Goal: Transaction & Acquisition: Subscribe to service/newsletter

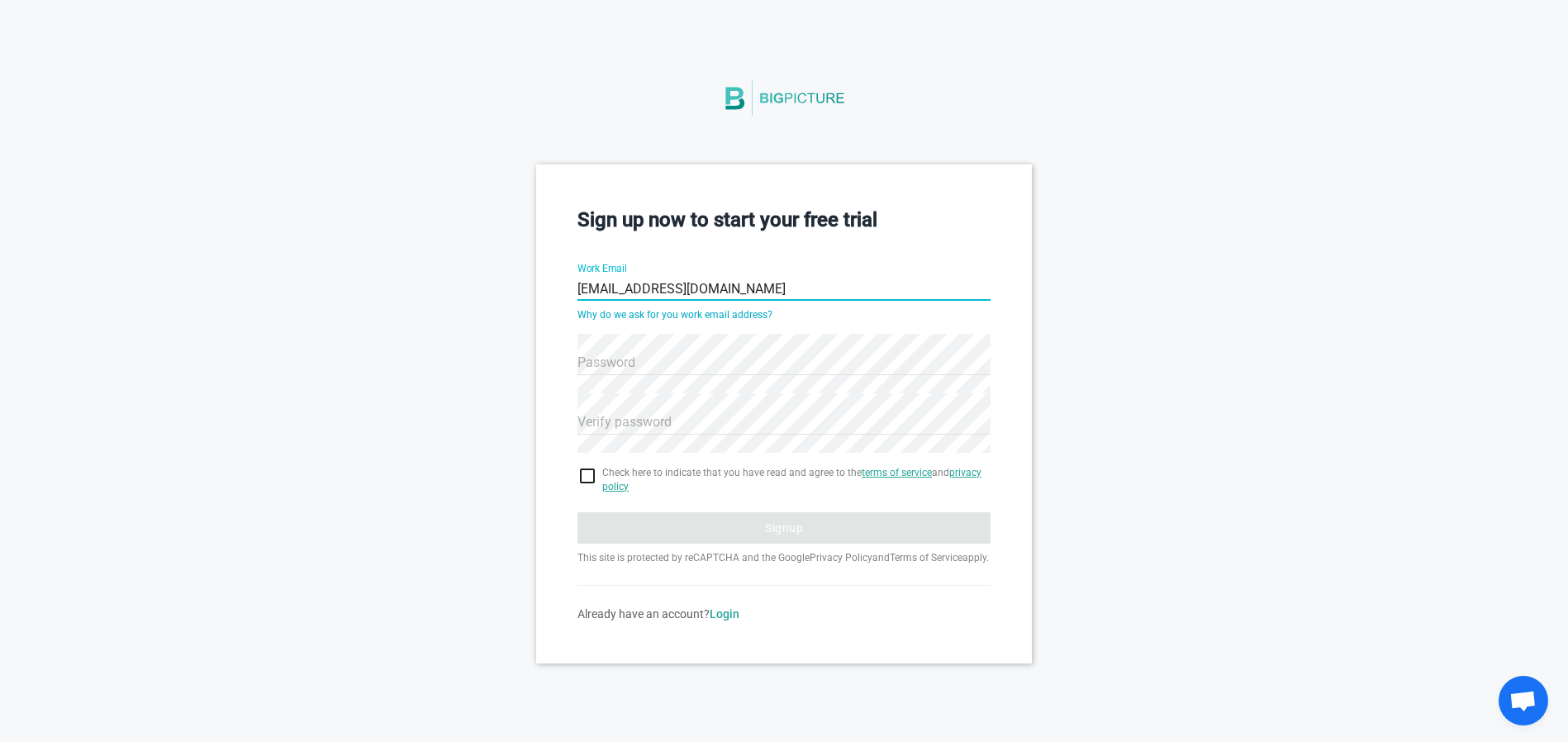
type input "[EMAIL_ADDRESS][DOMAIN_NAME]"
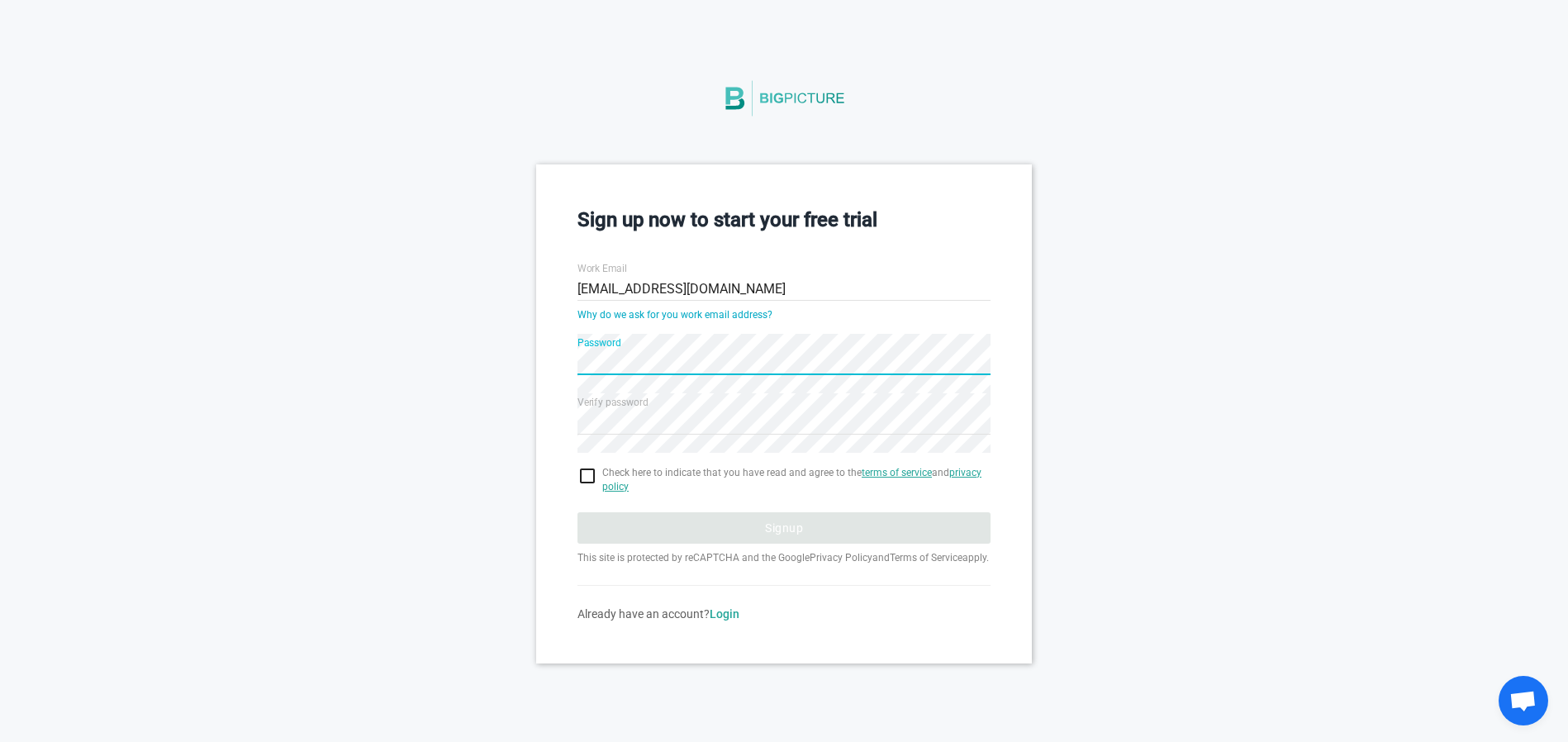
click at [593, 480] on input "checkbox" at bounding box center [783, 476] width 413 height 20
checkbox input "true"
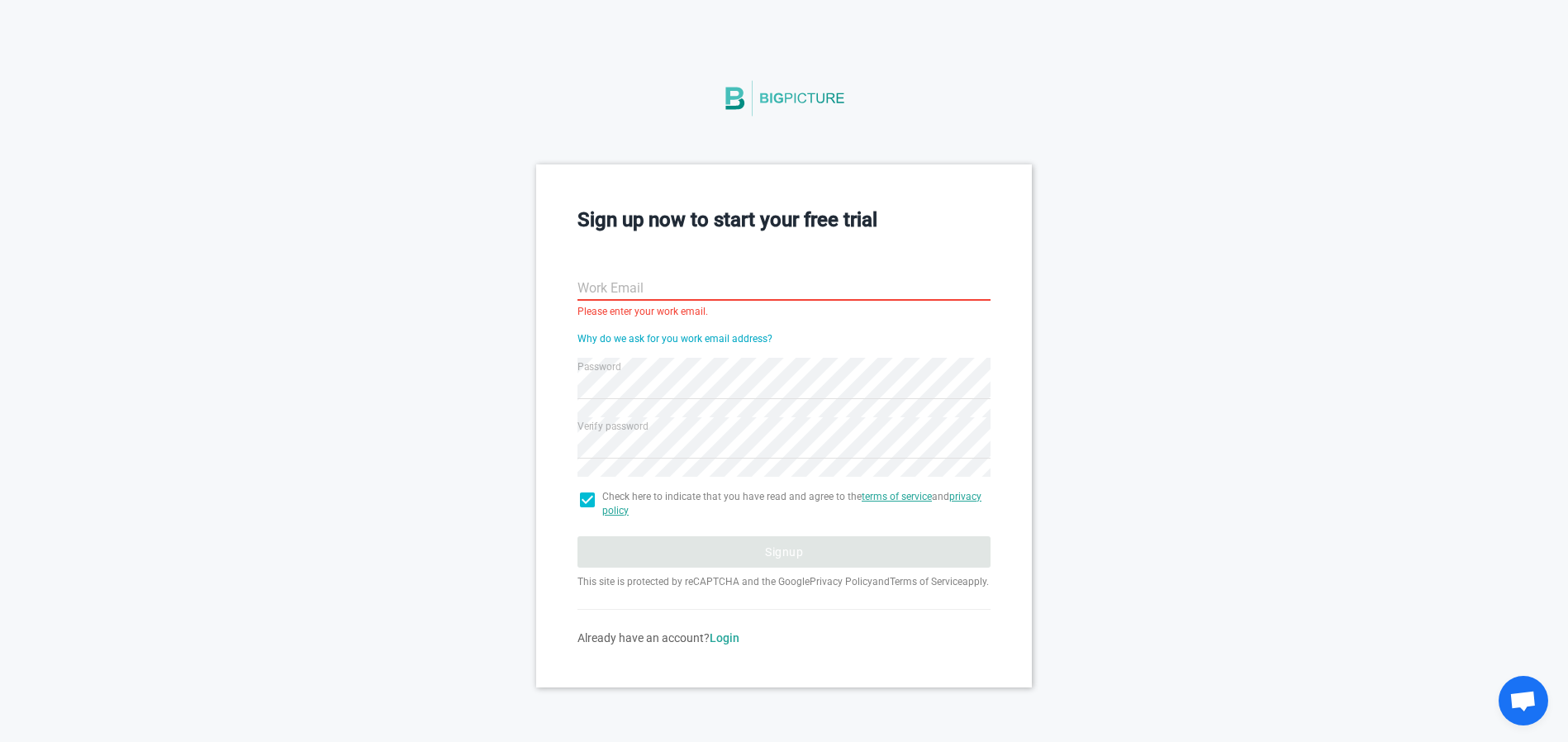
click at [632, 272] on input "Work Email" at bounding box center [783, 289] width 413 height 59
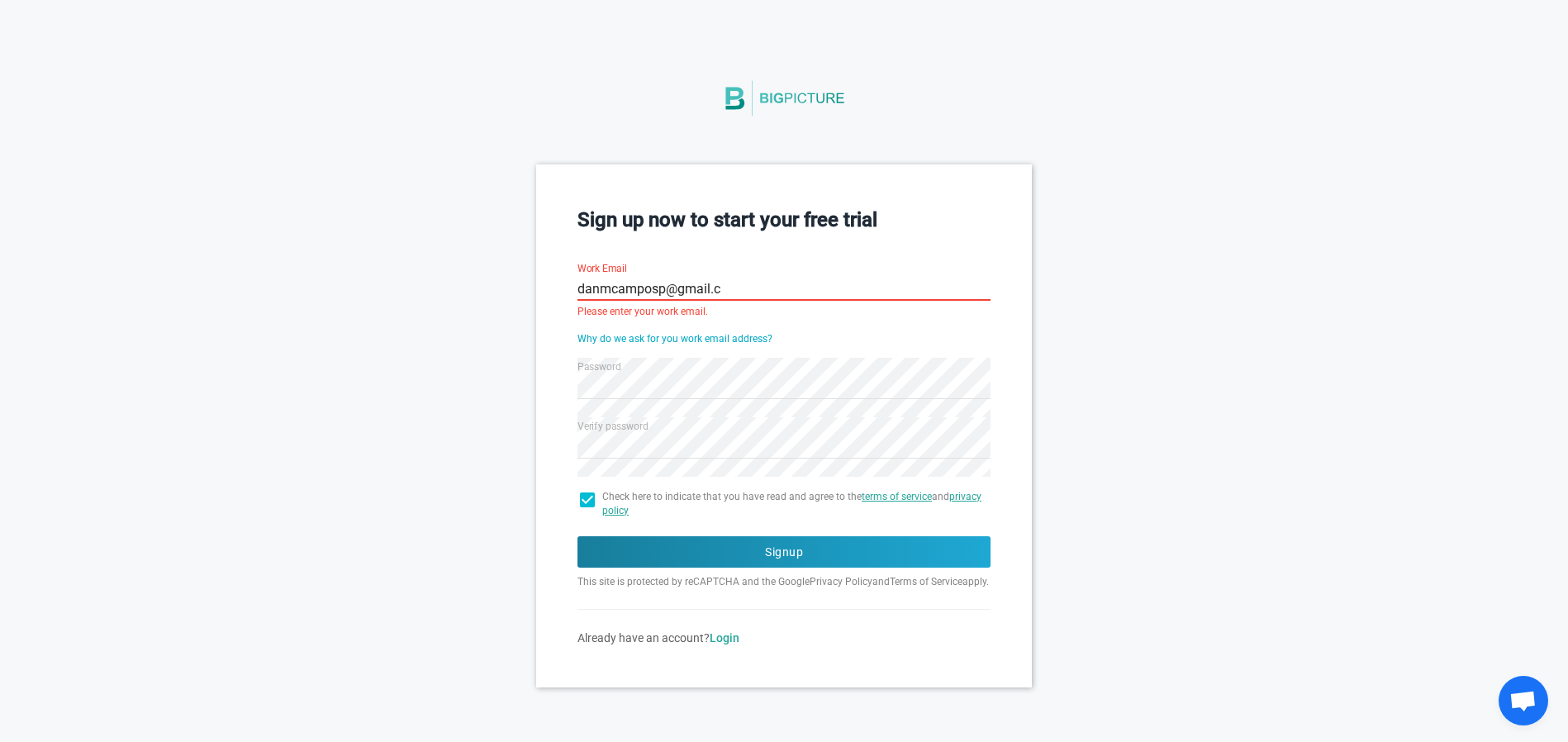
type input "[EMAIL_ADDRESS][DOMAIN_NAME]"
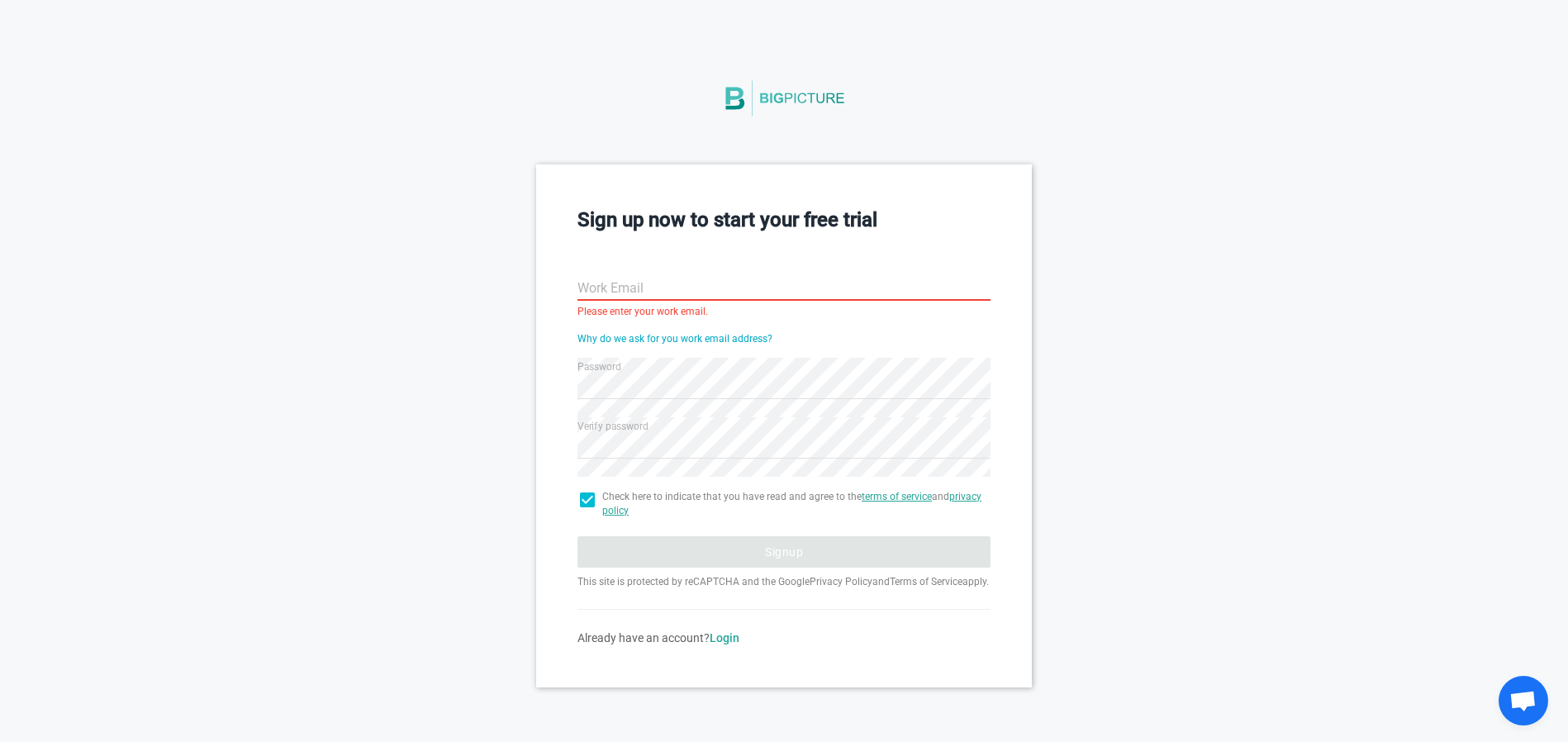
click at [657, 238] on div "Sign up now to start your free trial Work Email Please enter your work email. W…" at bounding box center [783, 425] width 495 height 522
click at [708, 298] on input "Work Email" at bounding box center [783, 289] width 413 height 59
click at [694, 211] on h3 "Sign up now to start your free trial" at bounding box center [783, 220] width 413 height 28
click at [713, 281] on input "Work Email" at bounding box center [783, 289] width 413 height 59
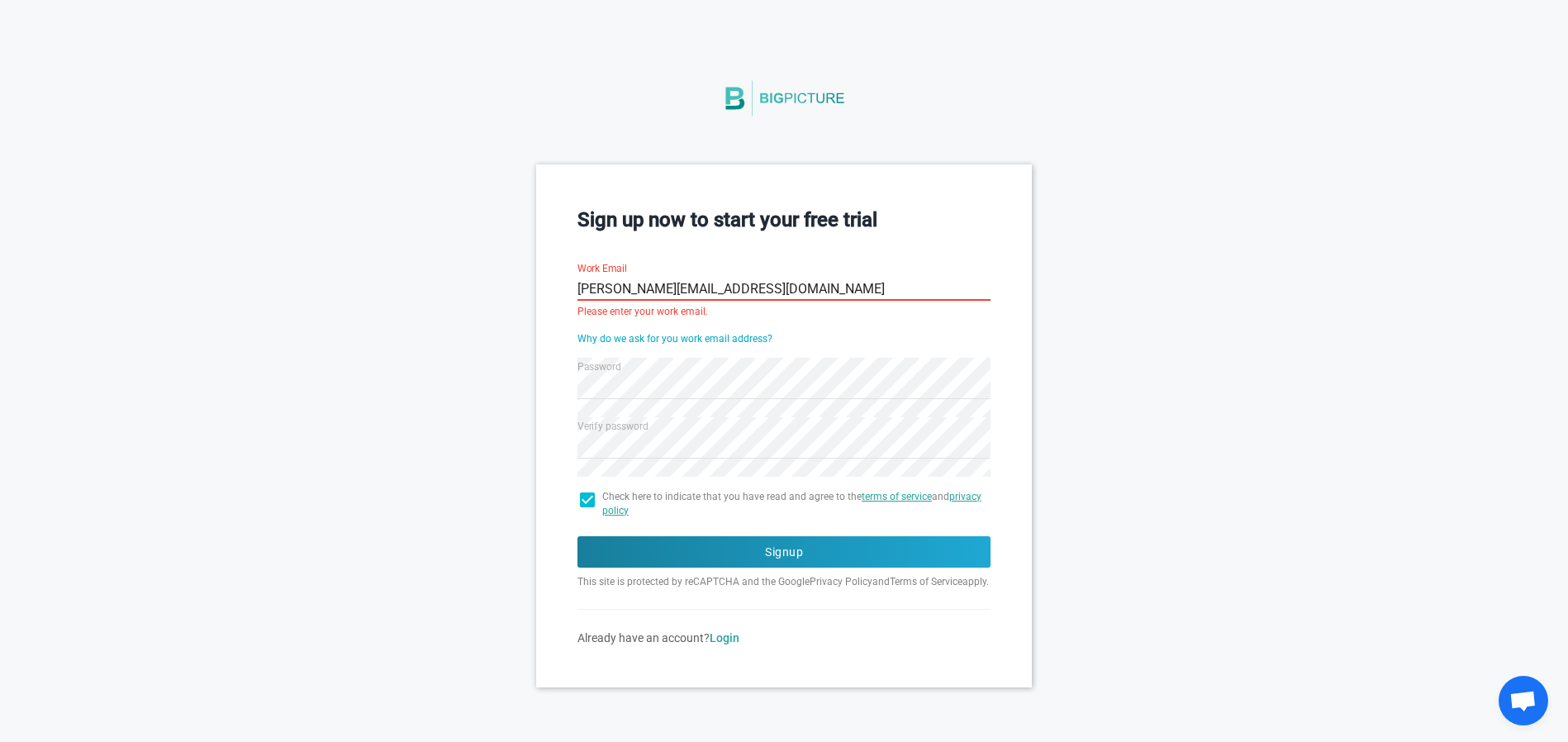
type input "[PERSON_NAME][EMAIL_ADDRESS][DOMAIN_NAME]"
click at [831, 206] on h3 "Sign up now to start your free trial" at bounding box center [783, 220] width 413 height 28
click at [950, 208] on h3 "Sign up now to start your free trial" at bounding box center [783, 220] width 413 height 28
drag, startPoint x: 715, startPoint y: 283, endPoint x: 449, endPoint y: 280, distance: 266.0
click at [577, 280] on input "[PERSON_NAME][EMAIL_ADDRESS][DOMAIN_NAME]" at bounding box center [783, 289] width 413 height 59
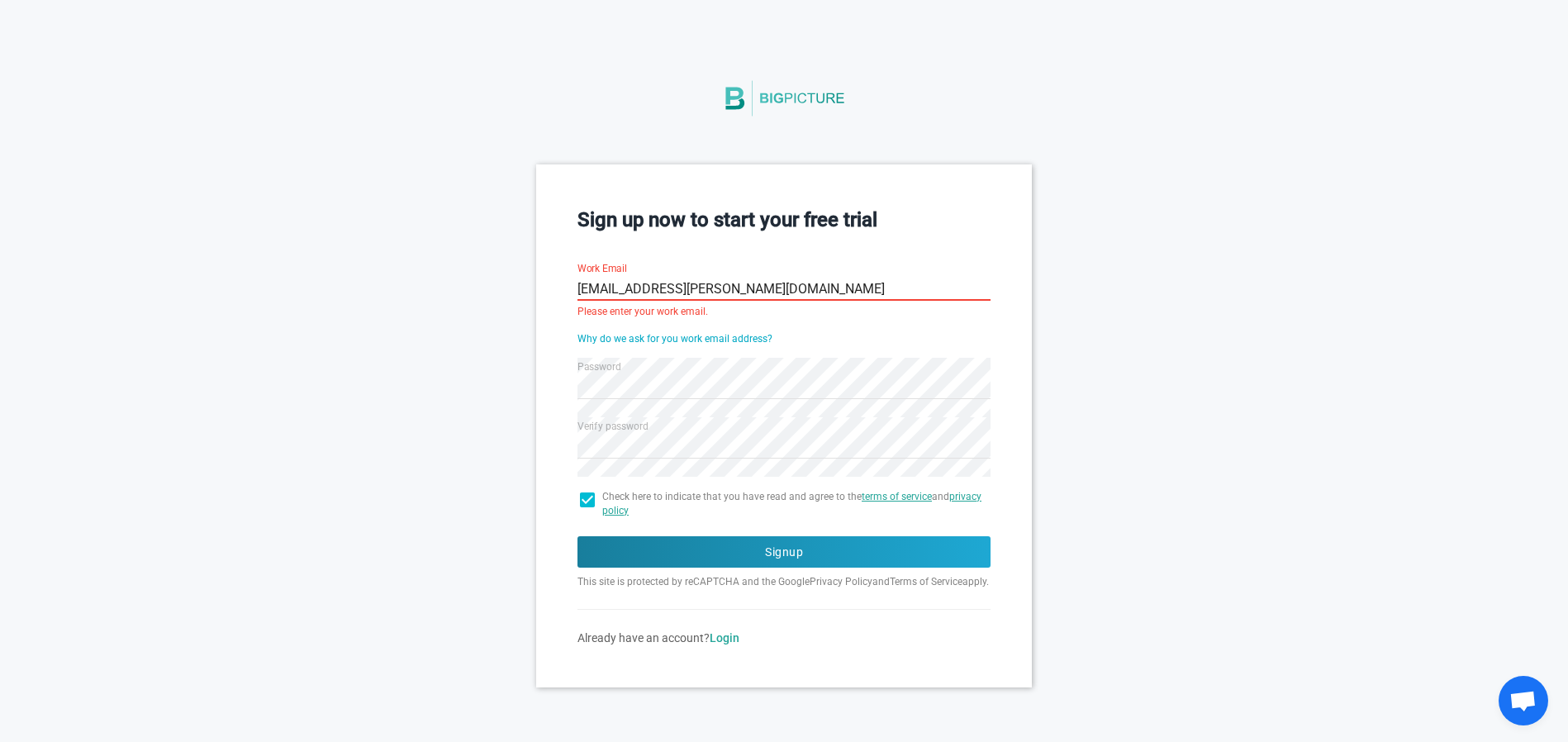
type input "[EMAIL_ADDRESS][PERSON_NAME][DOMAIN_NAME]"
click at [577, 536] on button "Signup" at bounding box center [783, 551] width 413 height 31
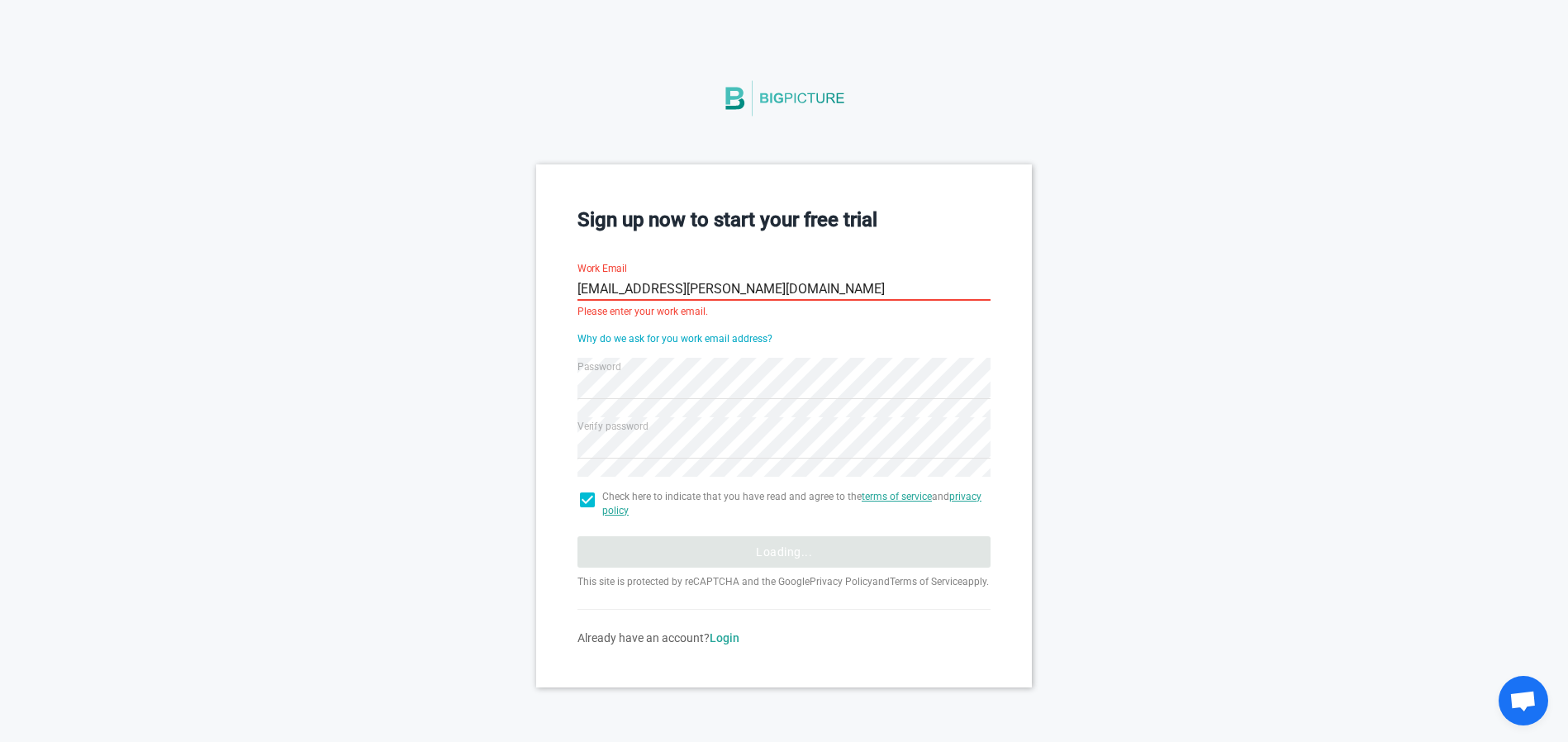
scroll to position [0, 0]
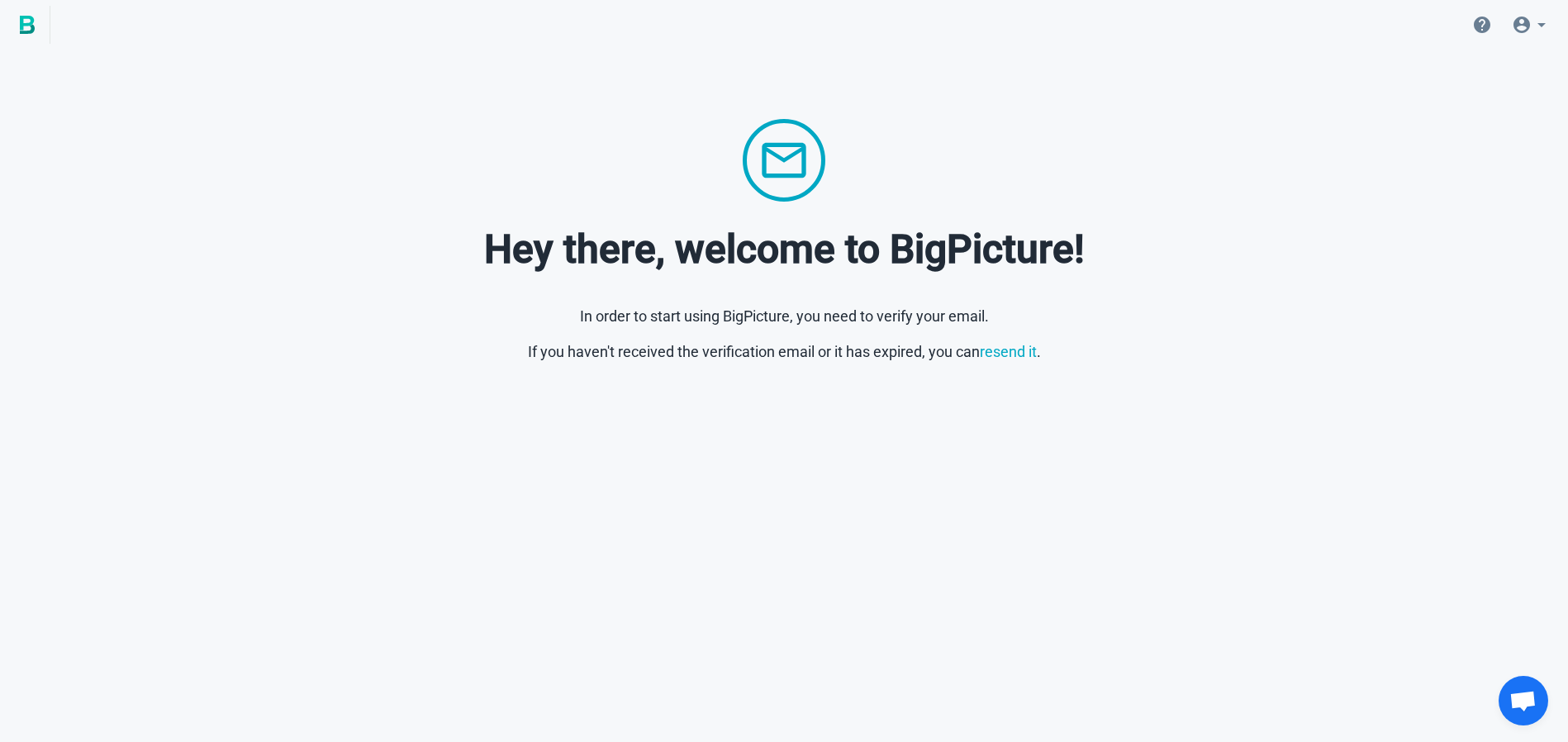
click at [525, 209] on div "Hey there, welcome to BigPicture! In order to start using BigPicture, you need …" at bounding box center [784, 241] width 1515 height 244
click at [1519, 27] on icon at bounding box center [1521, 25] width 20 height 20
click at [1481, 77] on link "Account" at bounding box center [1555, 71] width 240 height 39
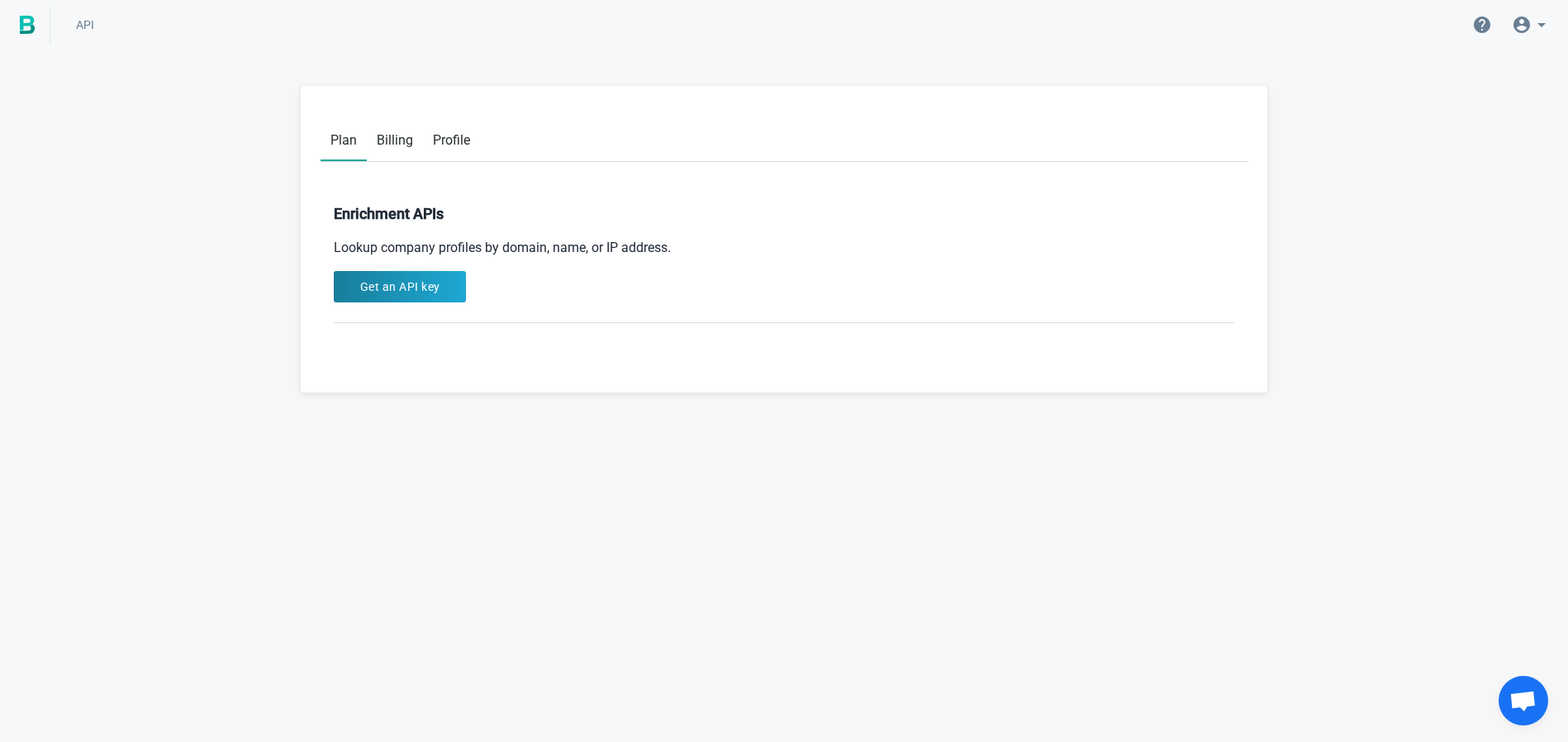
click at [20, 22] on img at bounding box center [27, 25] width 15 height 18
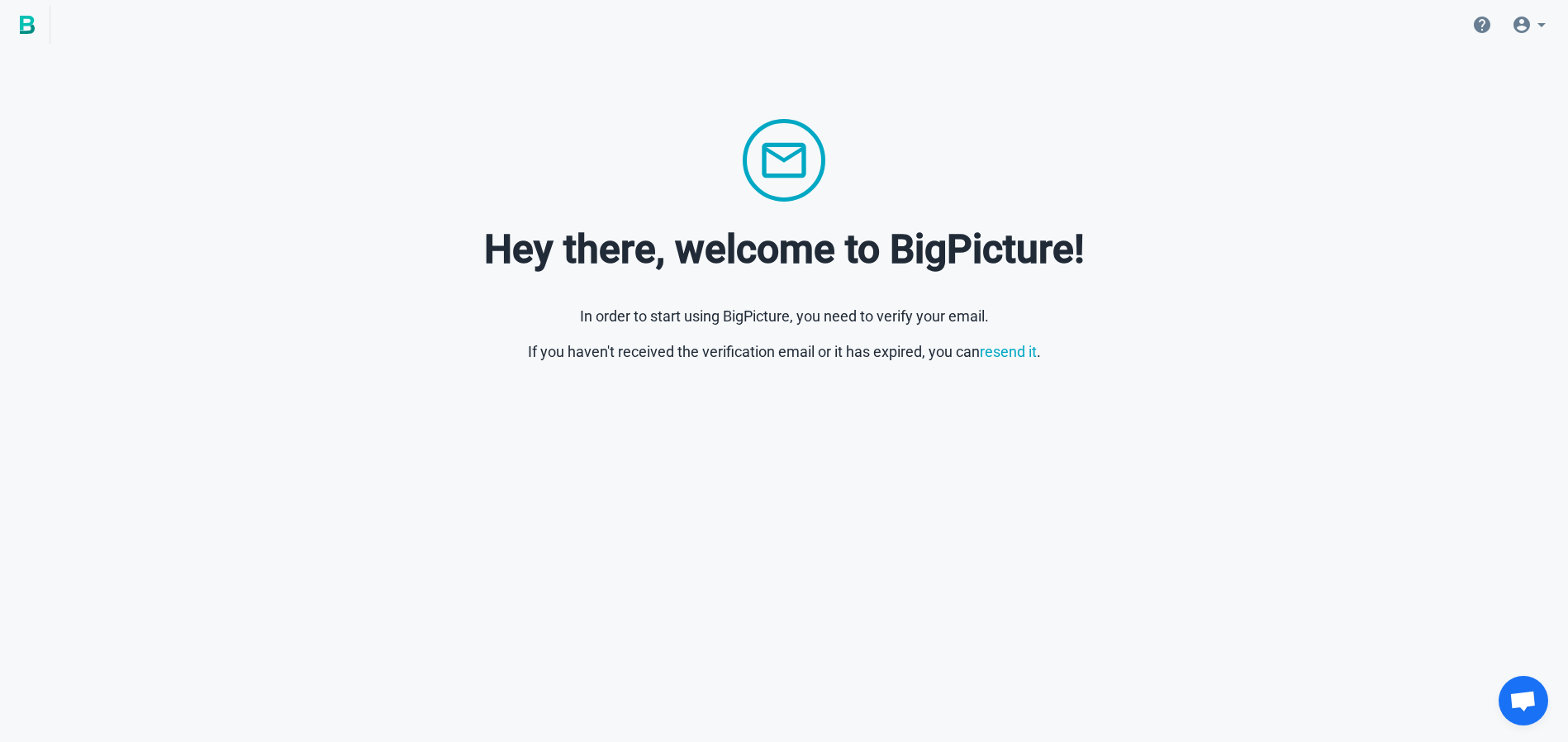
click at [66, 26] on div at bounding box center [784, 24] width 1568 height 49
click at [18, 27] on link at bounding box center [25, 24] width 50 height 38
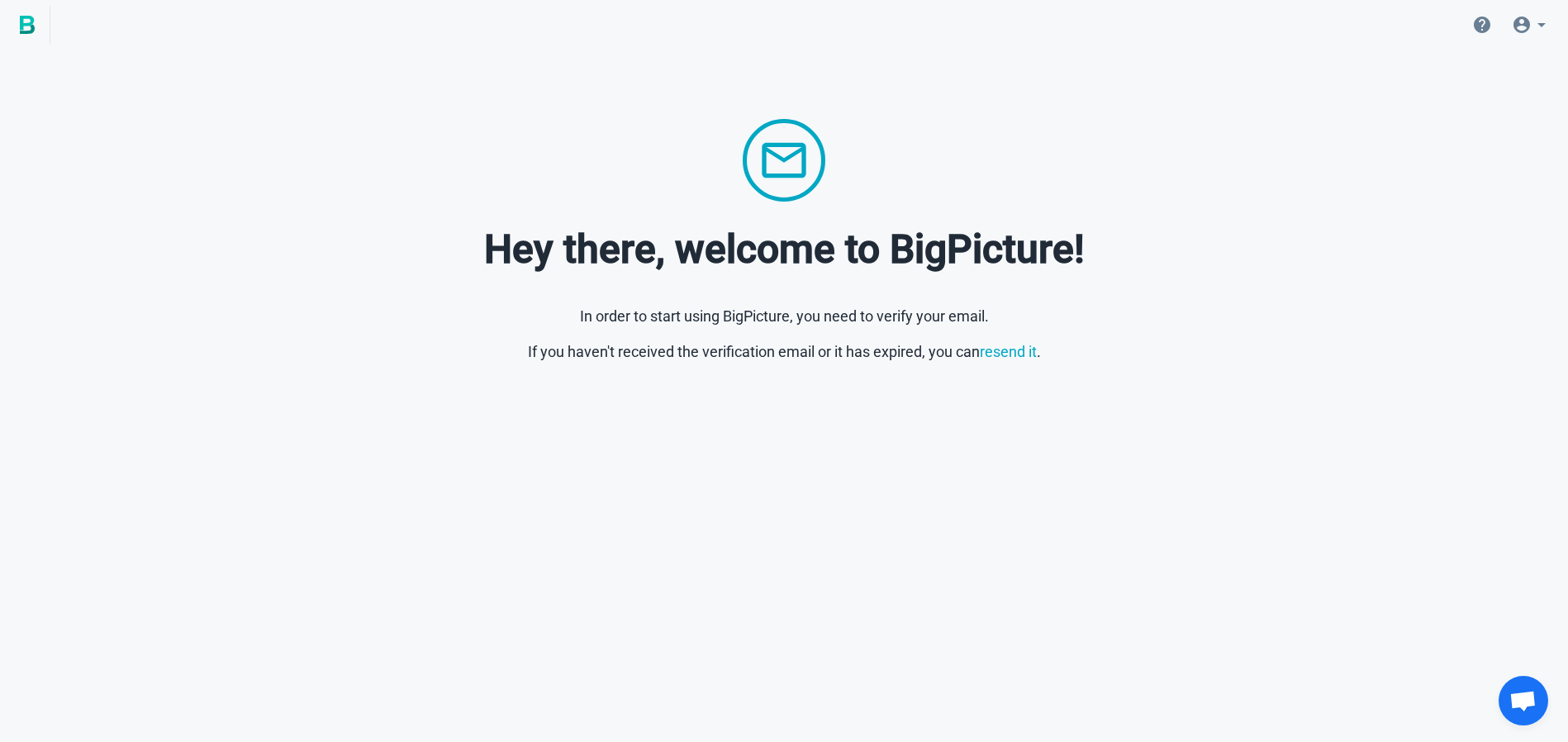
click at [18, 27] on link at bounding box center [25, 24] width 50 height 38
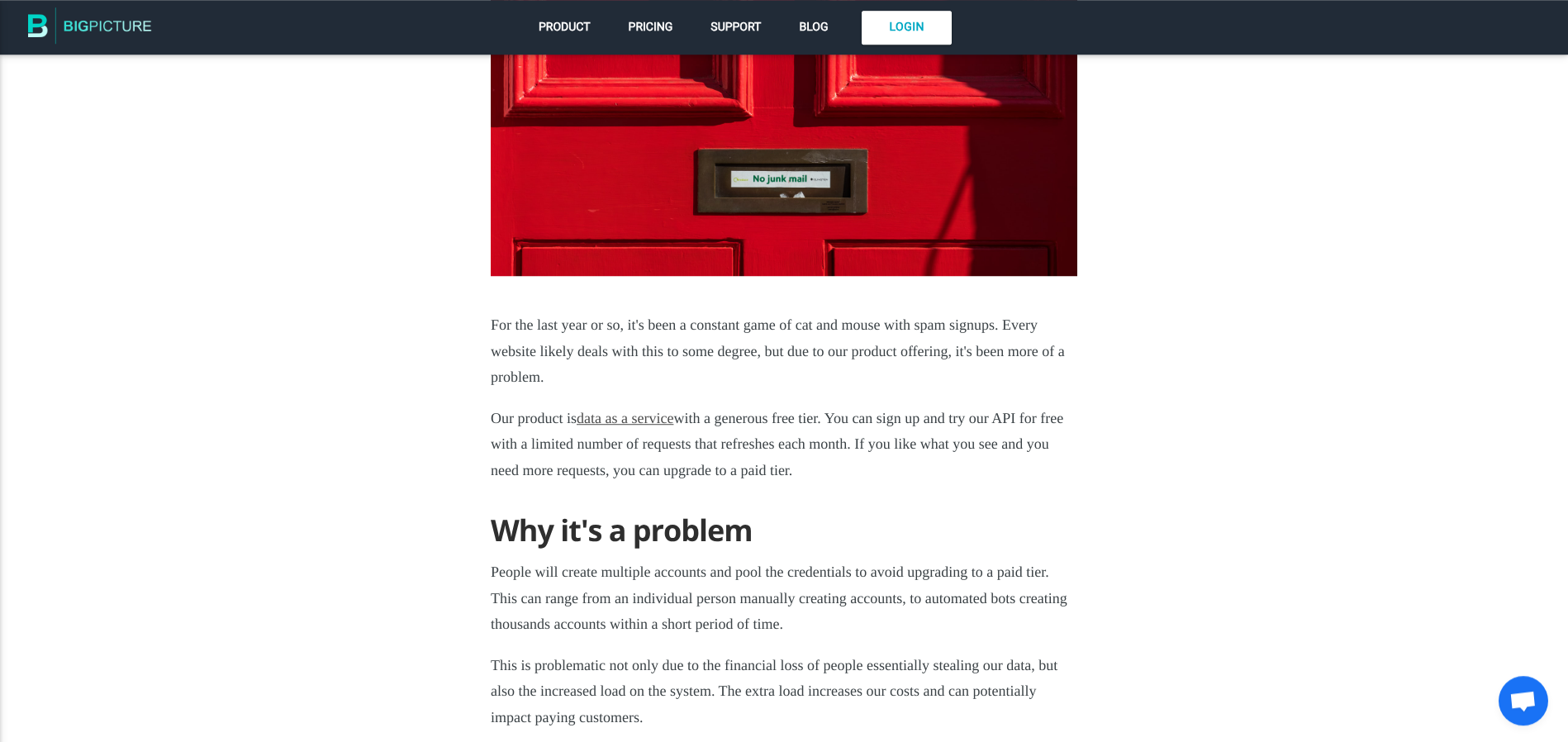
scroll to position [313, 0]
